Goal: Task Accomplishment & Management: Manage account settings

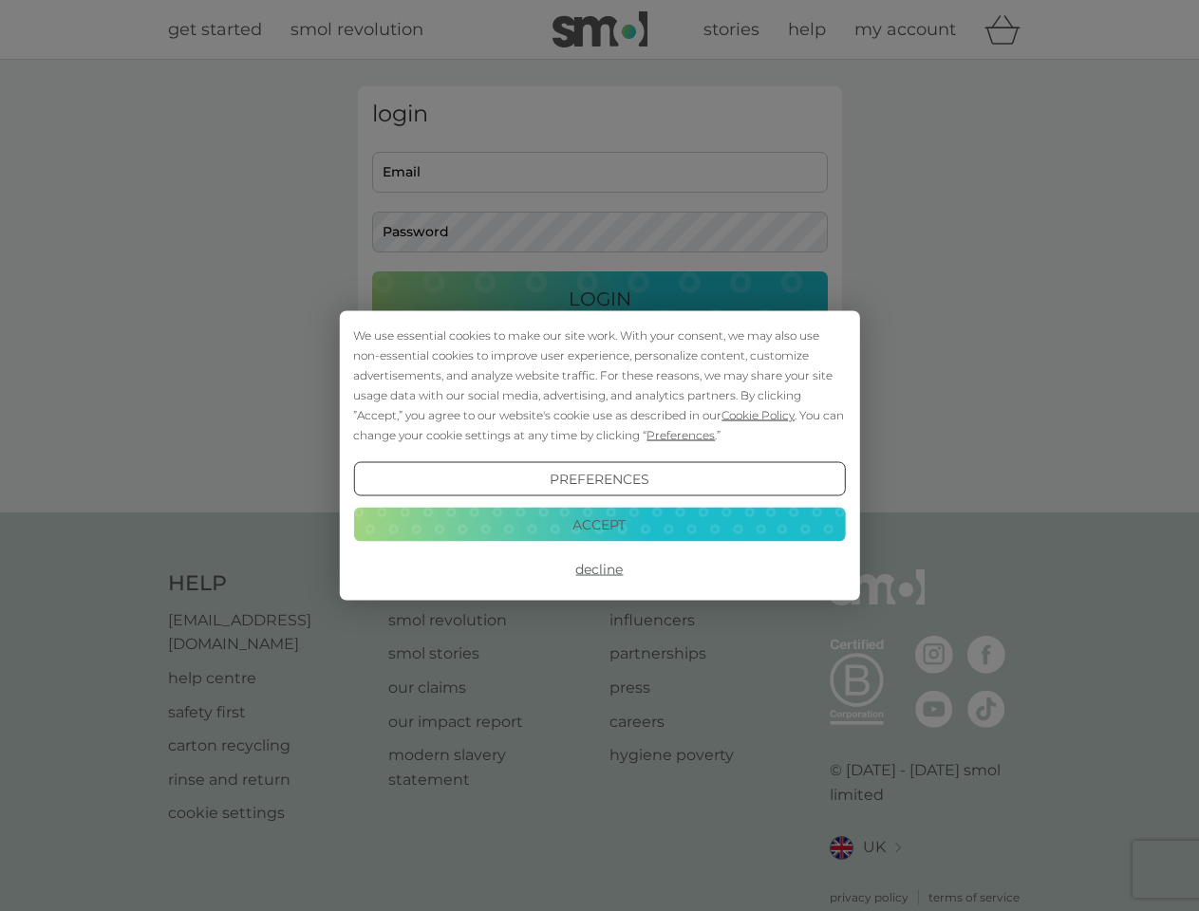
click at [759, 415] on span "Cookie Policy" at bounding box center [758, 415] width 73 height 14
click at [679, 435] on div "login Email Password Login ● ● ● ● ● ● ● ● ● ● ● ● ● ● ● ● ● ● ● ● ● ● ● ● ● ● …" at bounding box center [600, 286] width 484 height 400
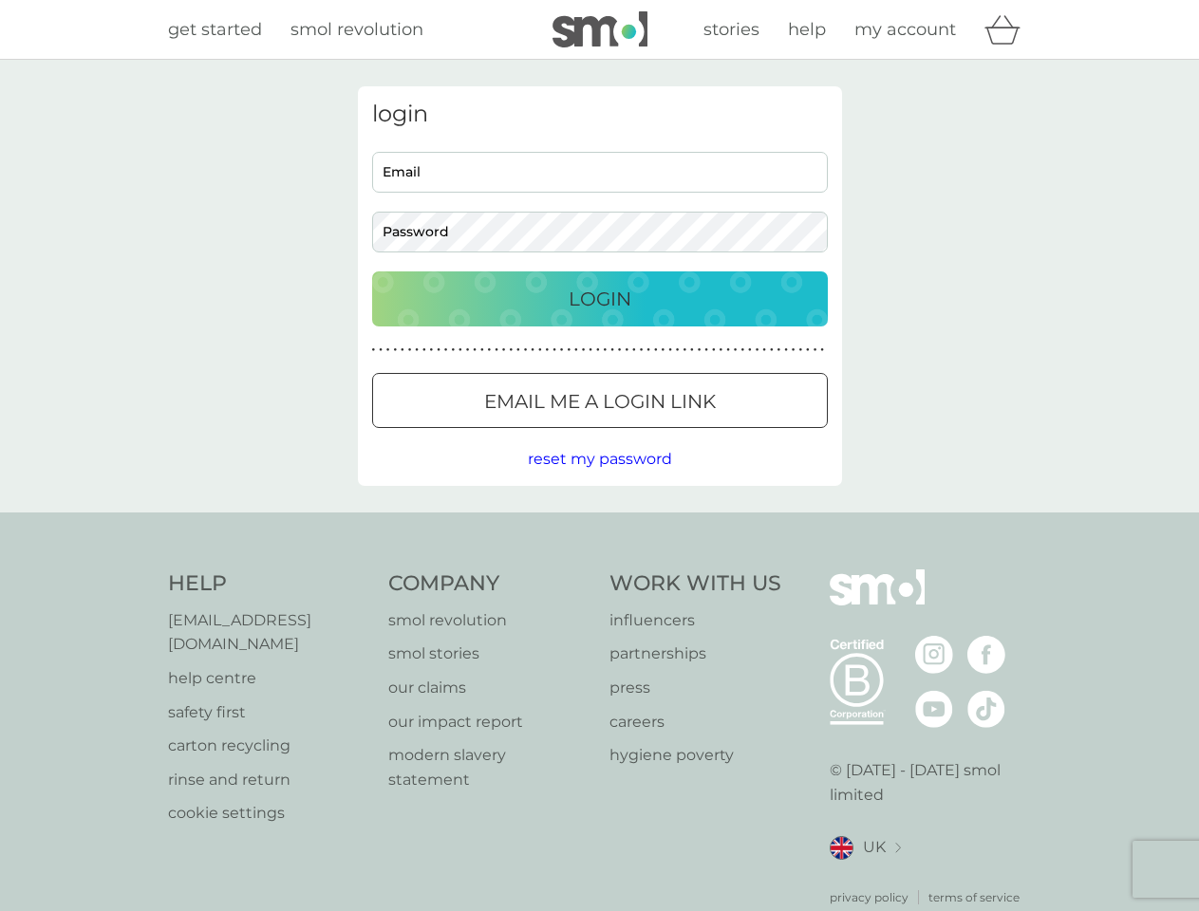
click at [599, 479] on div "login Email Password Login ● ● ● ● ● ● ● ● ● ● ● ● ● ● ● ● ● ● ● ● ● ● ● ● ● ● …" at bounding box center [600, 286] width 484 height 400
click at [599, 570] on div "Help [EMAIL_ADDRESS][DOMAIN_NAME] help centre safety first carton recycling rin…" at bounding box center [600, 738] width 864 height 337
click at [599, 524] on div "Help [EMAIL_ADDRESS][DOMAIN_NAME] help centre safety first carton recycling rin…" at bounding box center [599, 738] width 1199 height 451
